Goal: Download file/media

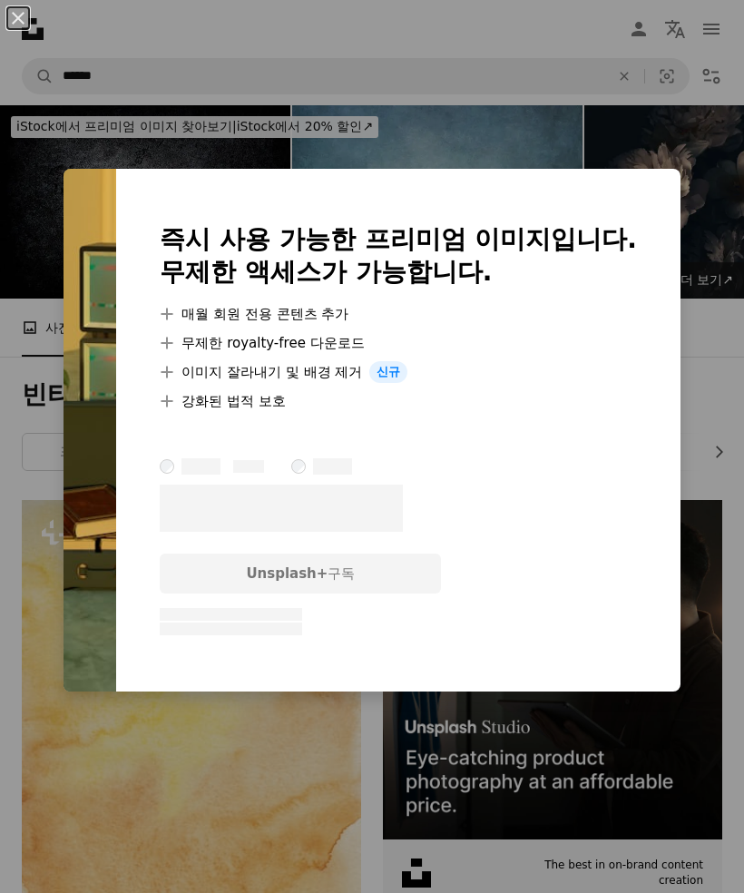
scroll to position [1832, 0]
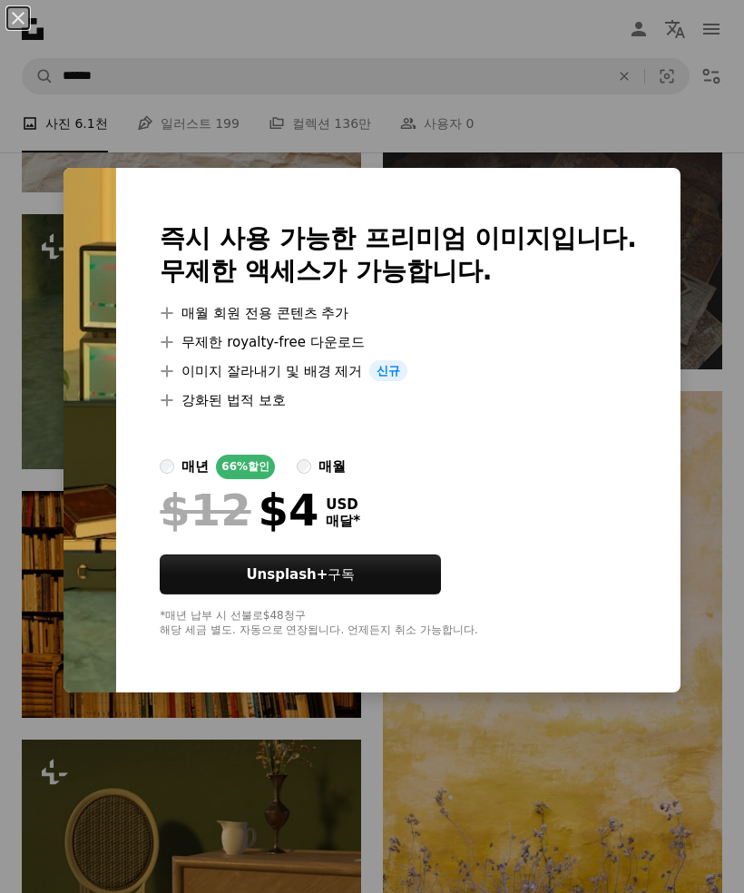
click at [494, 161] on div "An X shape 즉시 사용 가능한 프리미엄 이미지입니다. 무제한 액세스가 가능합니다. A plus sign 매월 회원 전용 콘텐츠 추가 A…" at bounding box center [372, 446] width 744 height 893
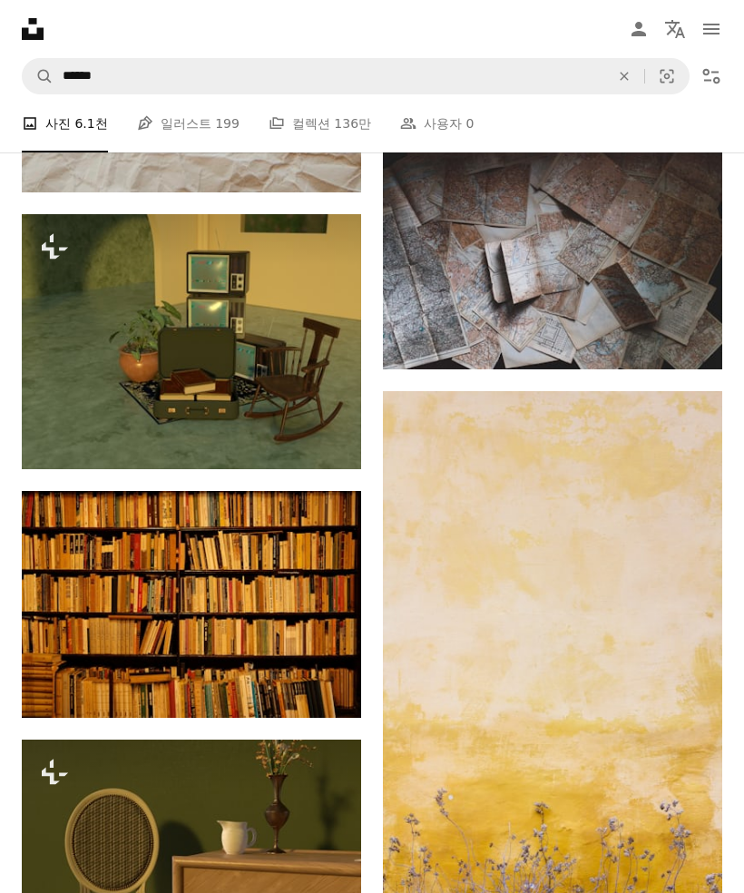
click at [276, 353] on img at bounding box center [191, 341] width 339 height 255
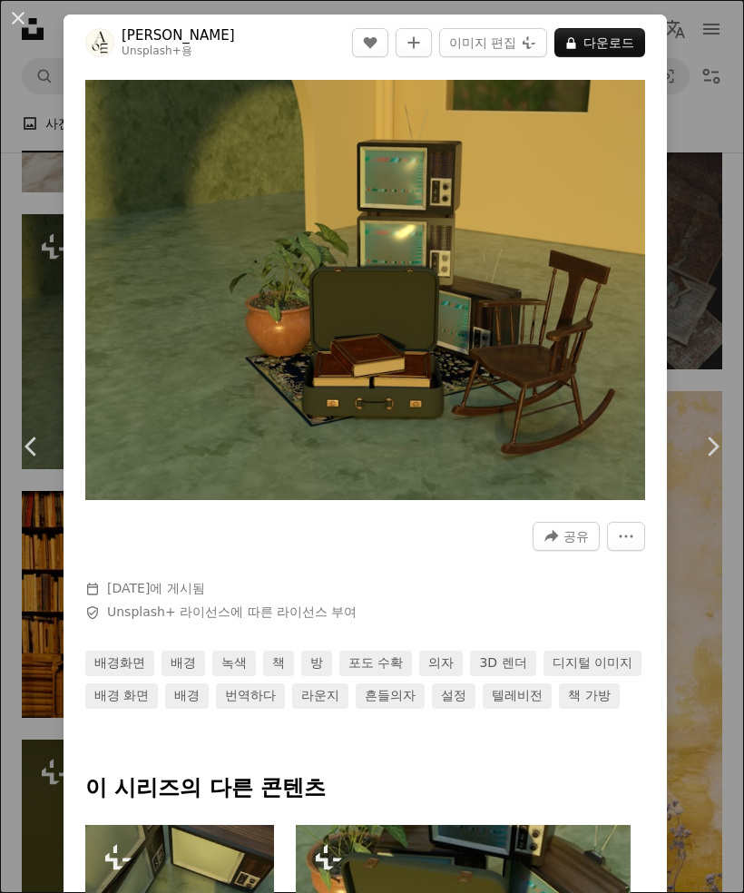
click at [684, 326] on div "An X shape Chevron left Chevron right [PERSON_NAME] Unsplash+ 용 A heart A plus …" at bounding box center [372, 446] width 744 height 893
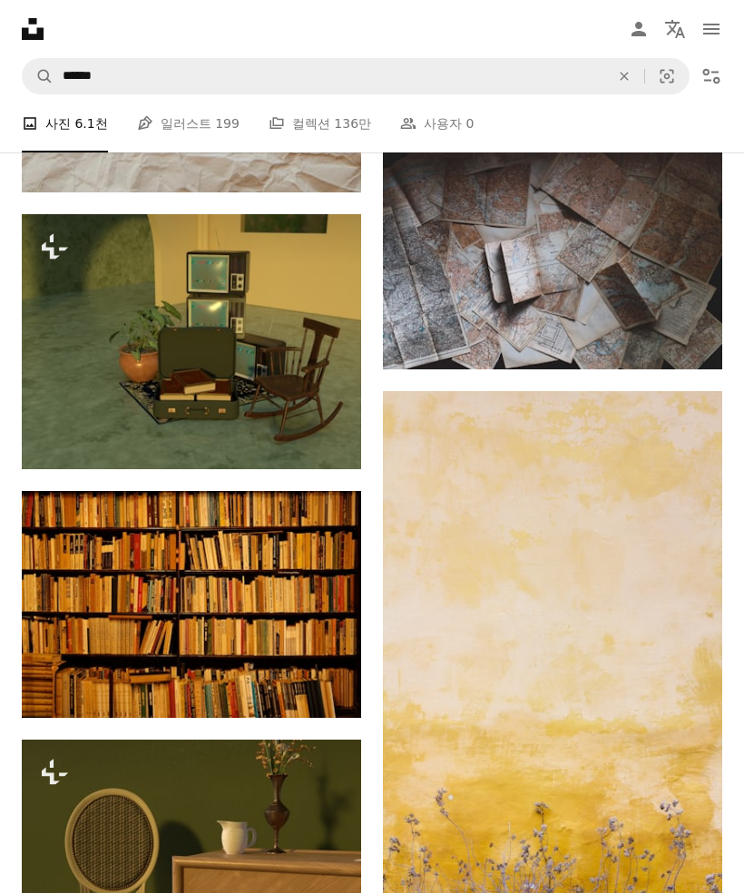
click at [81, 318] on img at bounding box center [191, 341] width 339 height 255
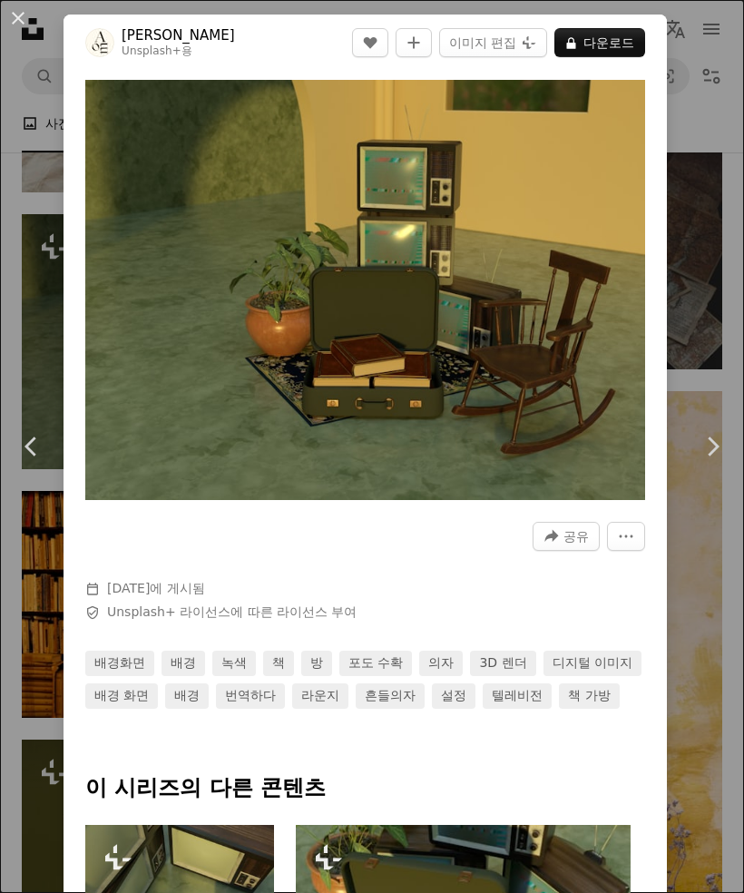
click at [79, 324] on div "Zoom in" at bounding box center [365, 290] width 603 height 438
click at [705, 297] on div "An X shape Chevron left Chevron right [PERSON_NAME] Unsplash+ 용 A heart A plus …" at bounding box center [372, 446] width 744 height 893
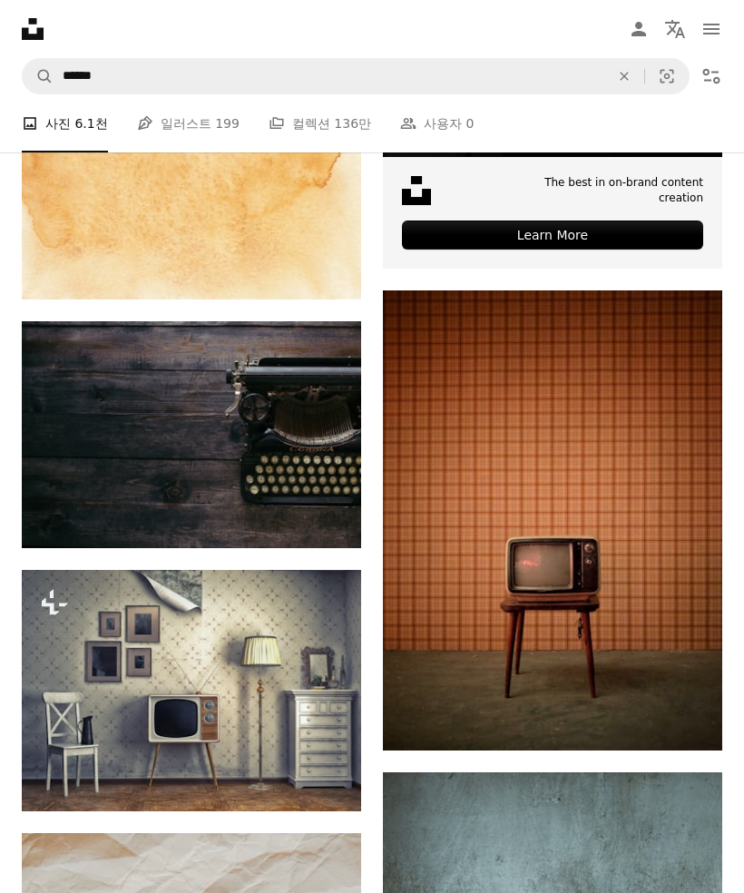
scroll to position [684, 0]
